Goal: Entertainment & Leisure: Consume media (video, audio)

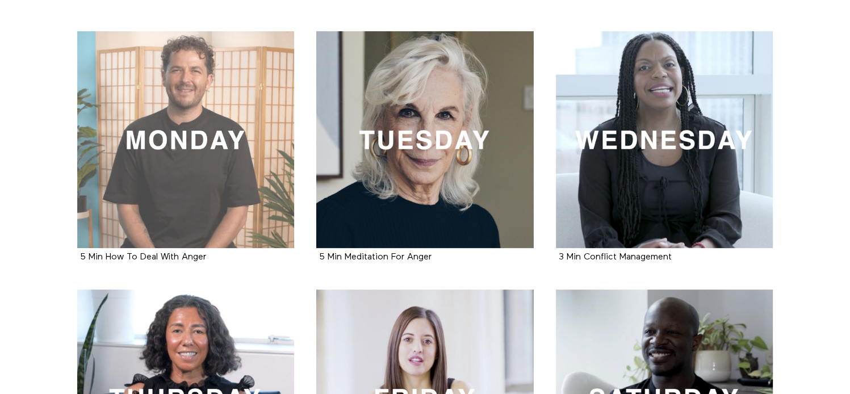
scroll to position [227, 0]
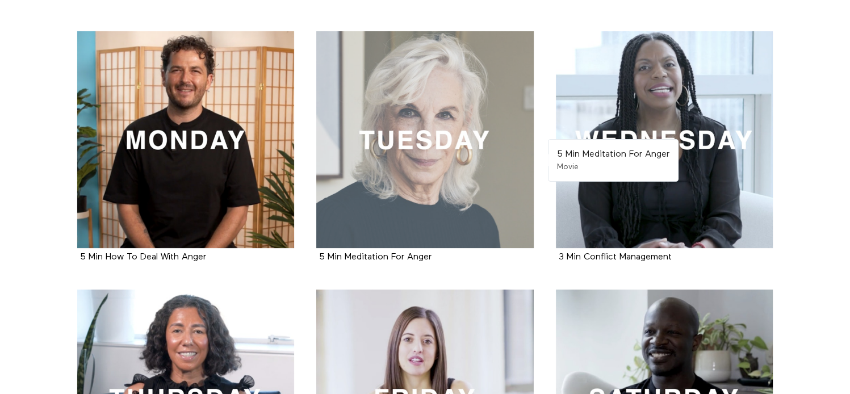
click at [409, 158] on div at bounding box center [424, 139] width 217 height 217
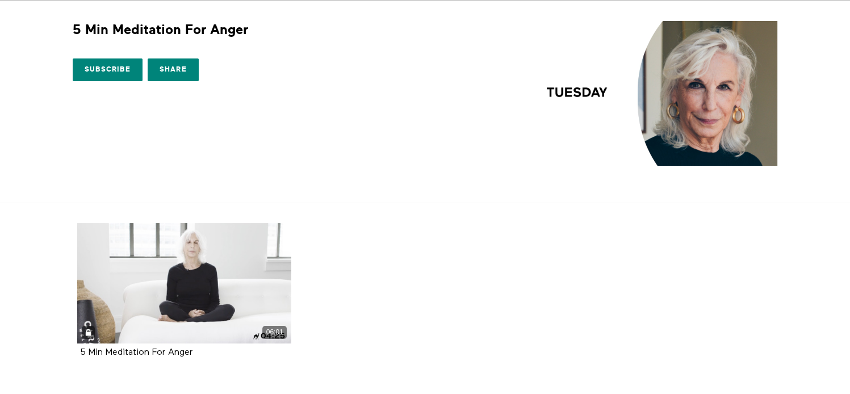
scroll to position [92, 0]
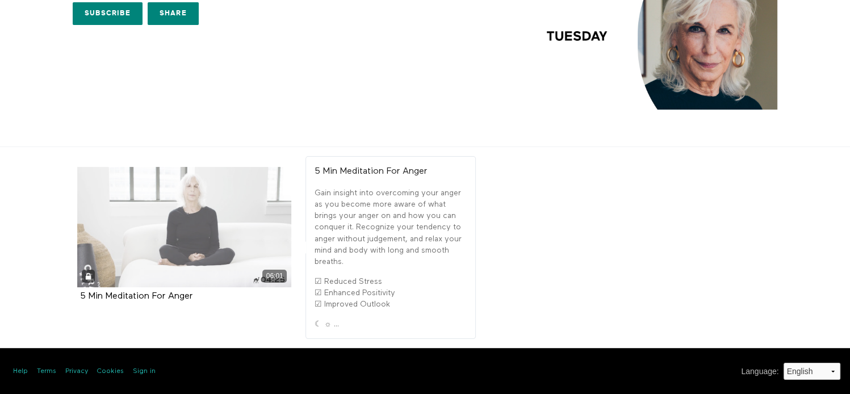
click at [193, 220] on div "06:01" at bounding box center [184, 227] width 215 height 120
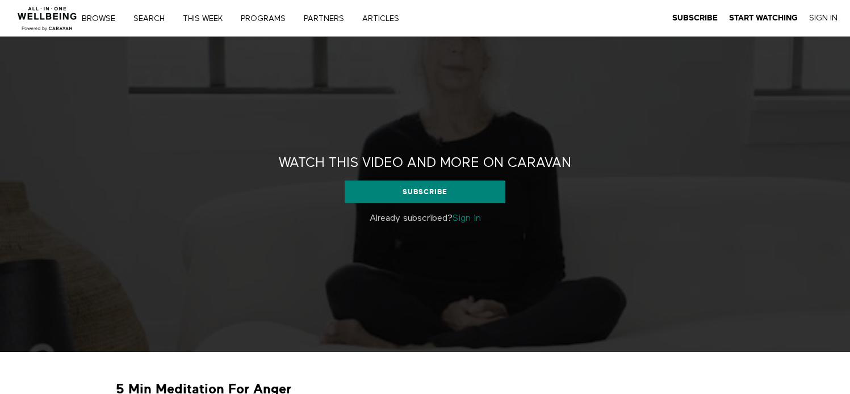
click at [481, 216] on link "Sign in" at bounding box center [466, 218] width 28 height 9
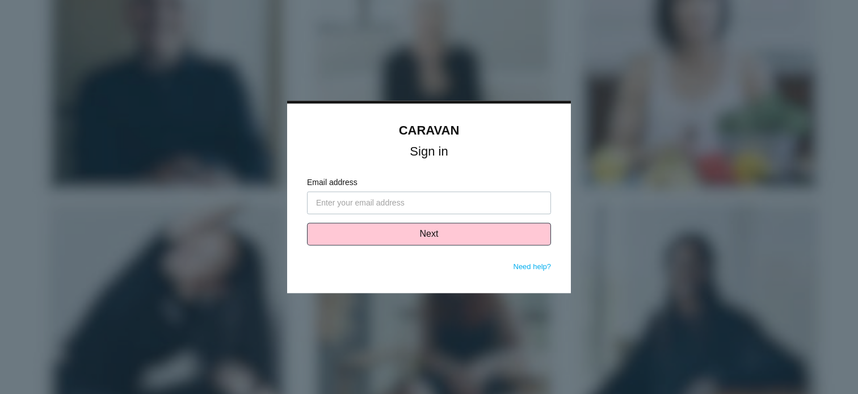
click at [452, 207] on input "Email address" at bounding box center [429, 203] width 244 height 23
type input "llegere@gshnj.org"
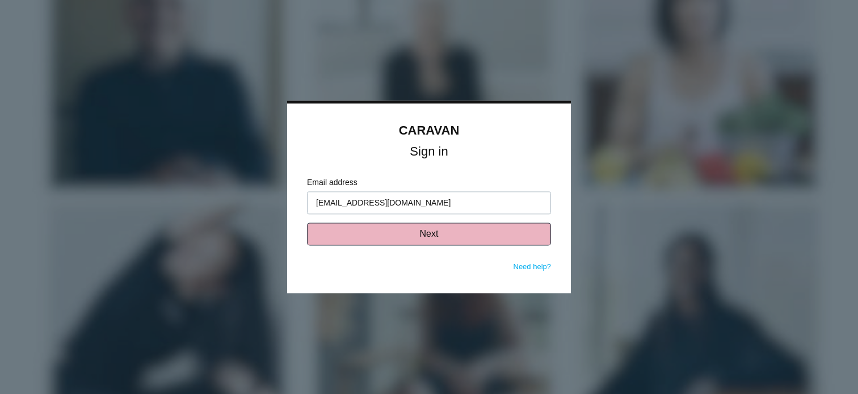
click at [416, 240] on button "Next" at bounding box center [429, 234] width 244 height 23
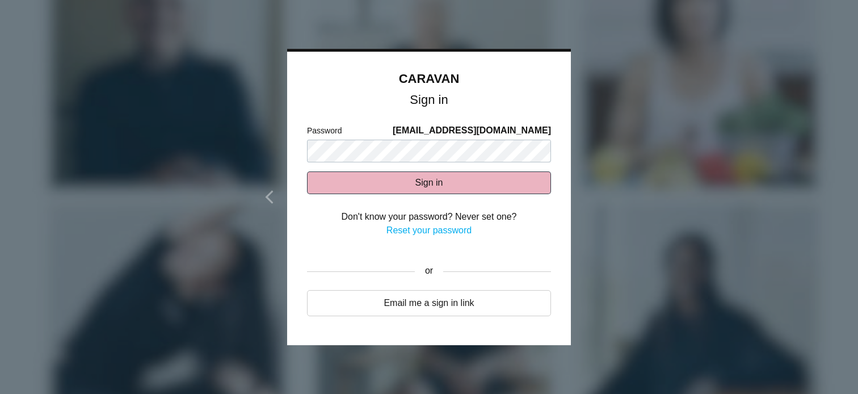
click at [463, 184] on button "Sign in" at bounding box center [429, 182] width 244 height 23
